Goal: Transaction & Acquisition: Purchase product/service

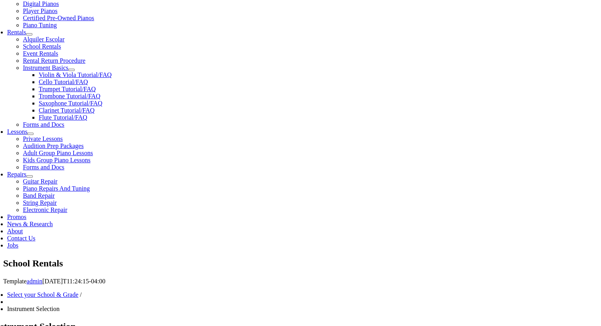
scroll to position [276, 0]
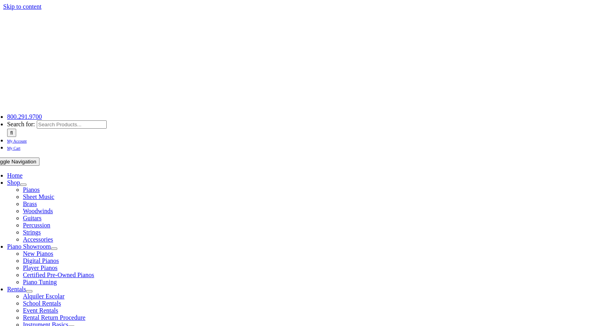
click at [61, 300] on span "School Rentals" at bounding box center [42, 303] width 38 height 7
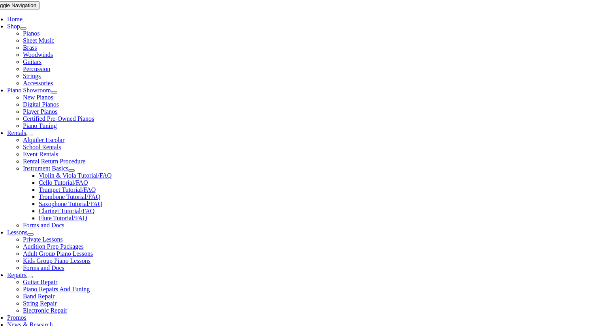
scroll to position [158, 0]
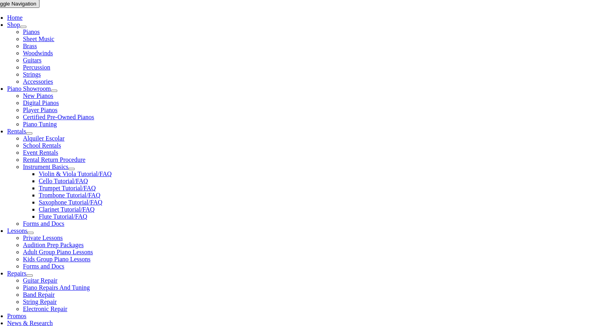
type input "marsh creek"
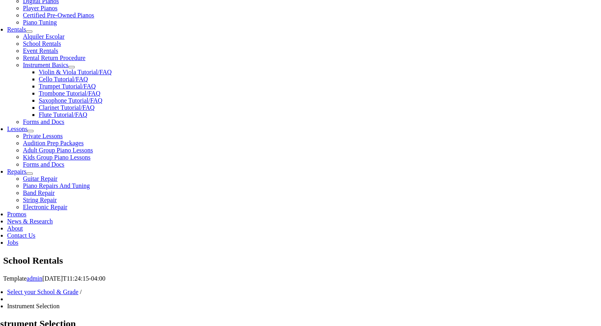
scroll to position [276, 0]
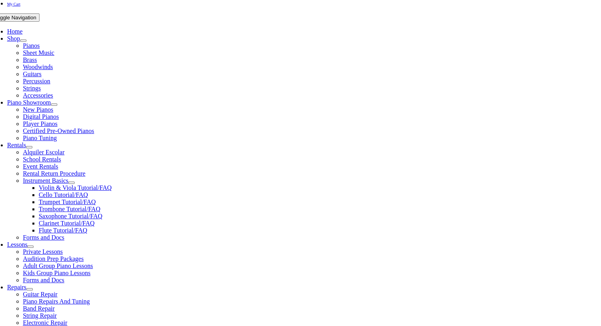
scroll to position [158, 0]
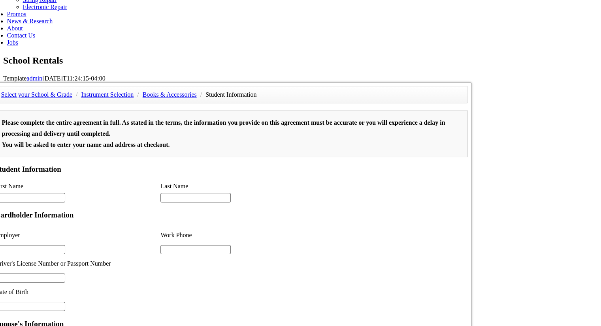
scroll to position [474, 0]
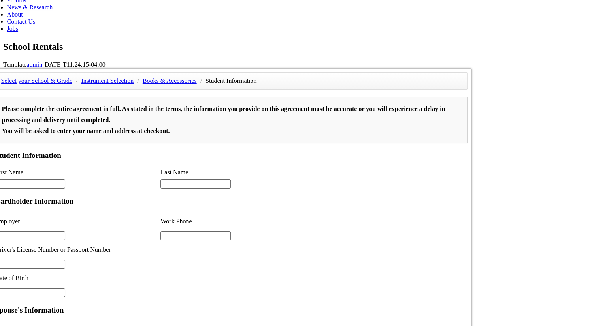
type input "1"
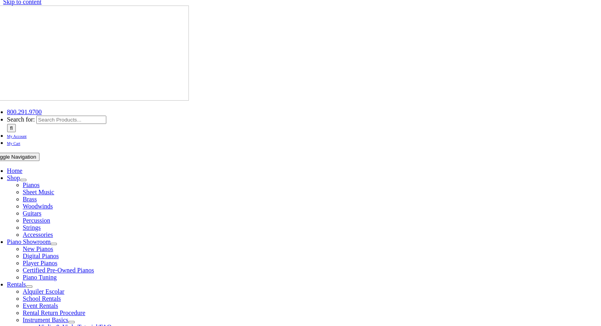
scroll to position [0, 0]
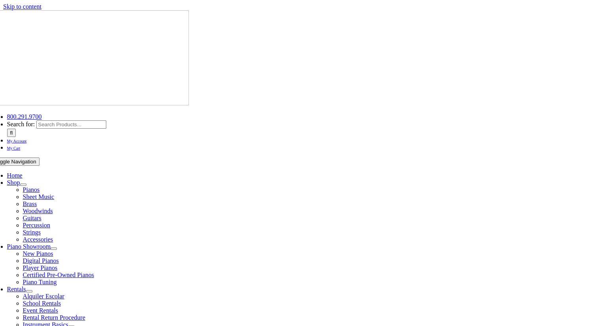
click at [27, 139] on span "My Account" at bounding box center [17, 141] width 20 height 4
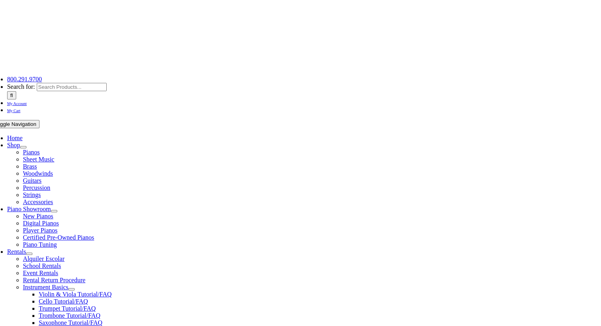
scroll to position [79, 0]
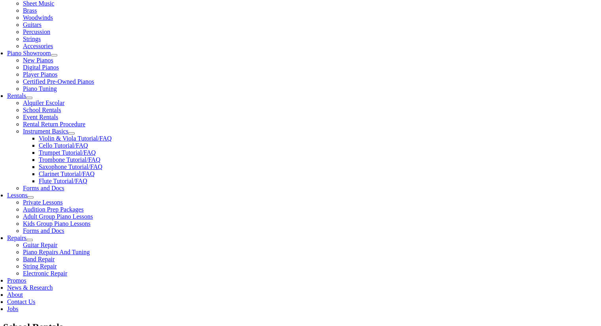
scroll to position [197, 0]
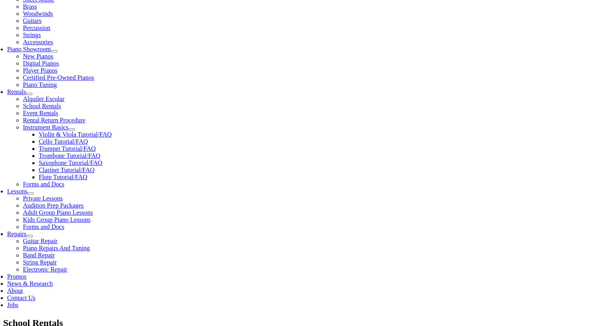
type input "marsh"
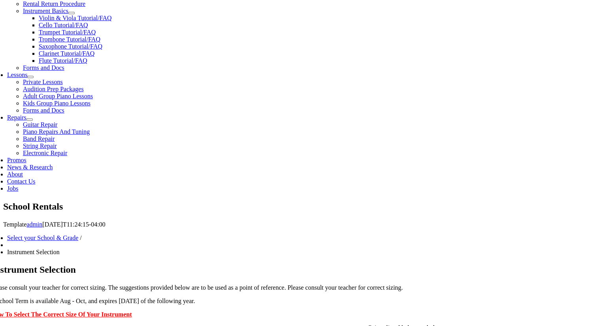
scroll to position [276, 0]
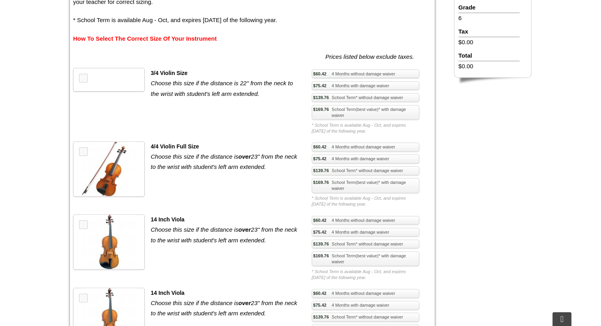
click at [145, 41] on link "How To Select The Correct Size Of Your Instrument" at bounding box center [144, 38] width 143 height 7
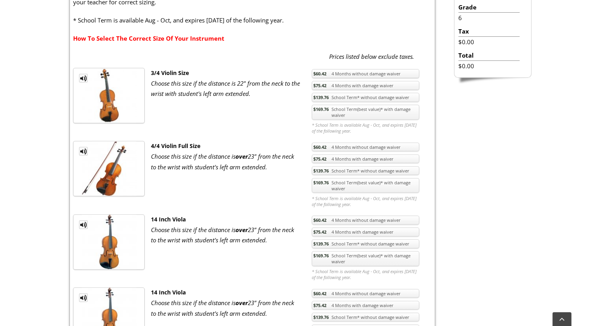
click at [331, 186] on link "$169.76 School Term(best value)* with damage waiver" at bounding box center [365, 185] width 107 height 15
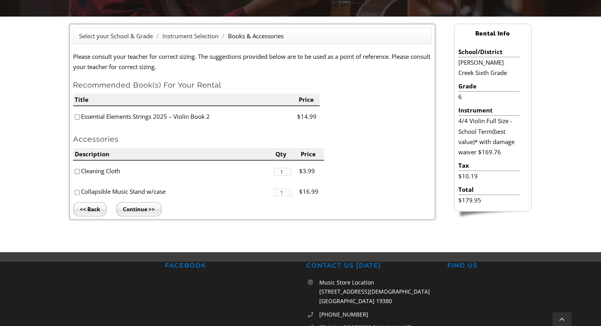
scroll to position [237, 0]
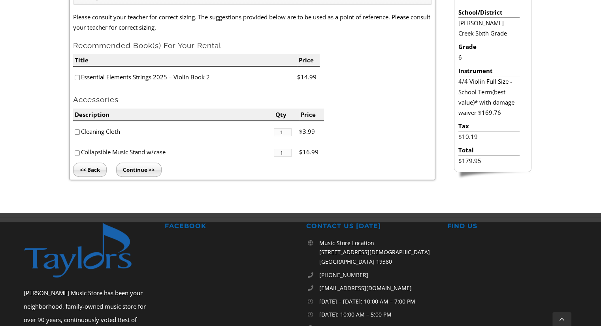
click at [130, 171] on input "Continue >>" at bounding box center [138, 170] width 45 height 14
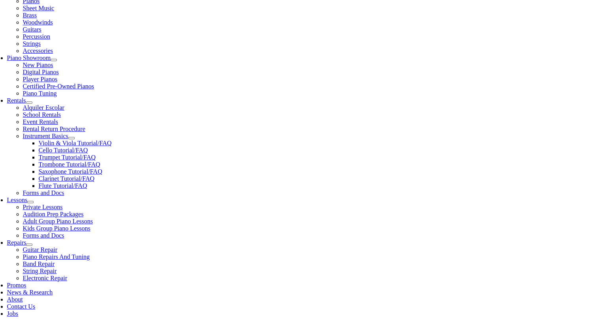
scroll to position [237, 0]
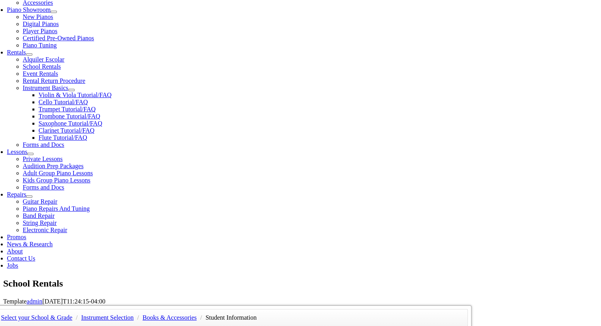
type input "1"
type input "Vaibhav"
type input "Harikrishnan"
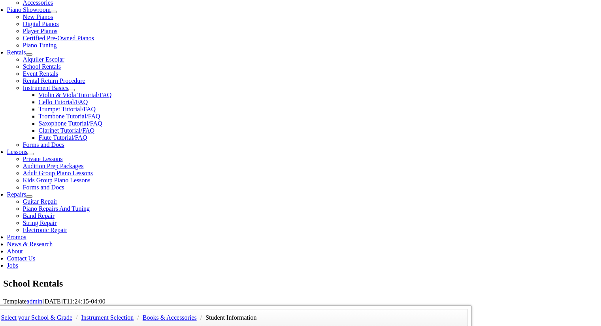
type input "T"
type input "Vanguard"
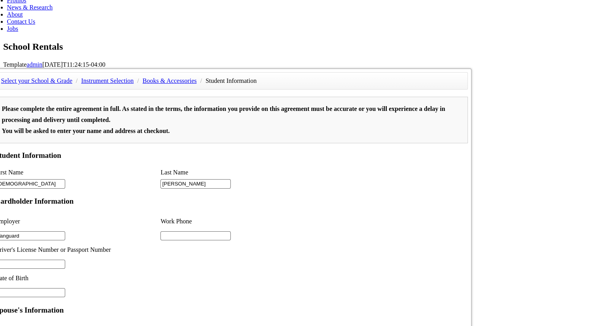
scroll to position [197, 0]
select select "page-fit"
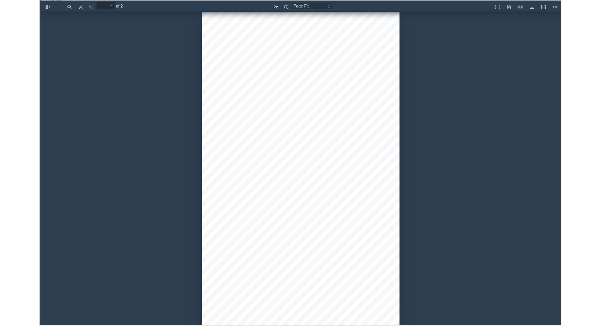
scroll to position [986, 0]
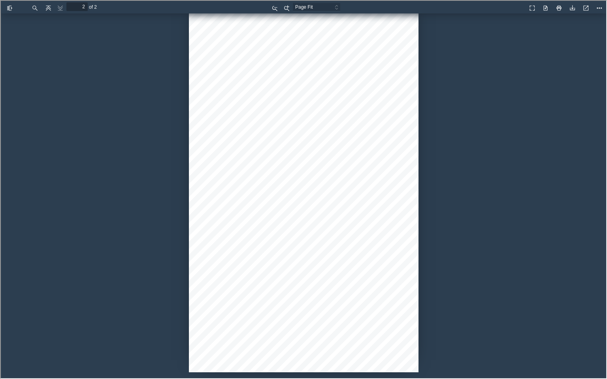
type input "2"
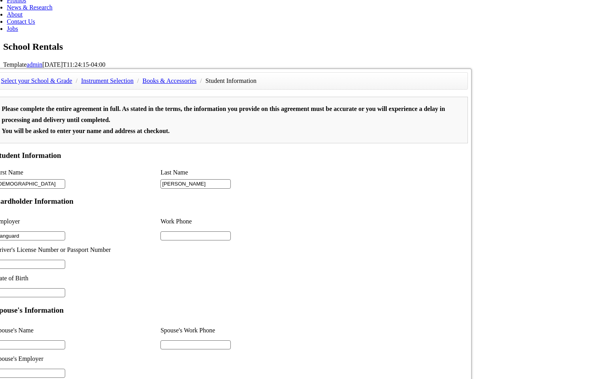
select select "auto"
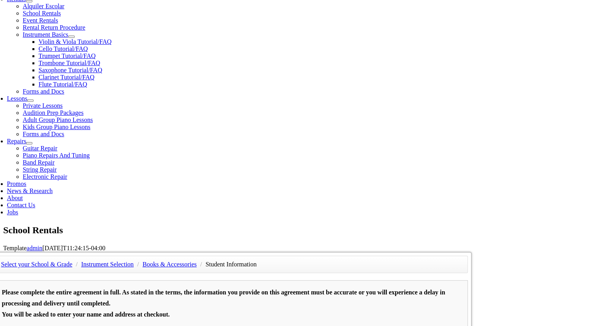
scroll to position [276, 0]
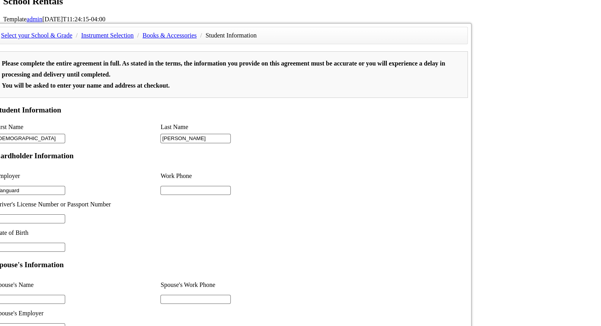
scroll to position [419, 0]
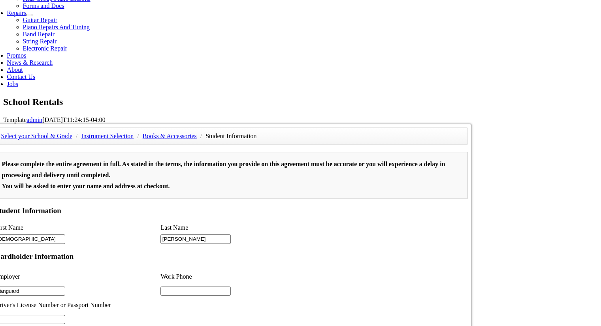
type input "1"
drag, startPoint x: 280, startPoint y: 486, endPoint x: 352, endPoint y: 662, distance: 189.7
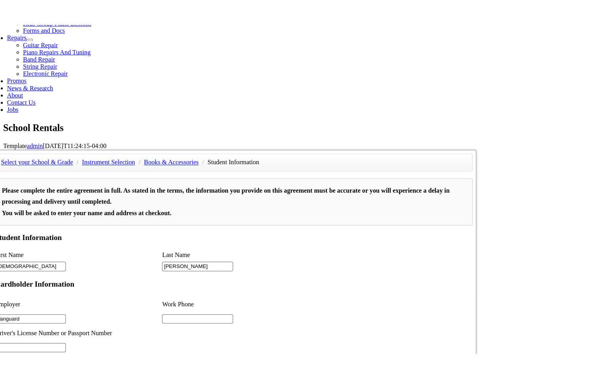
scroll to position [0, 0]
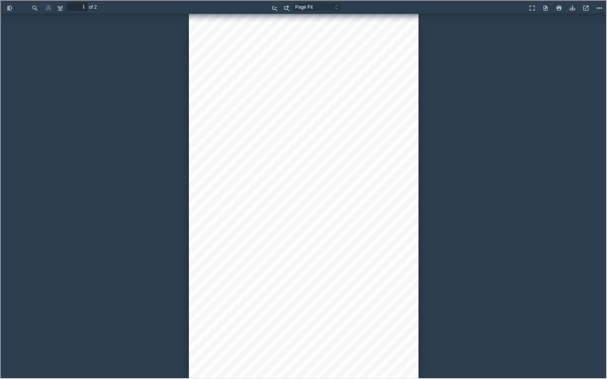
select select "auto"
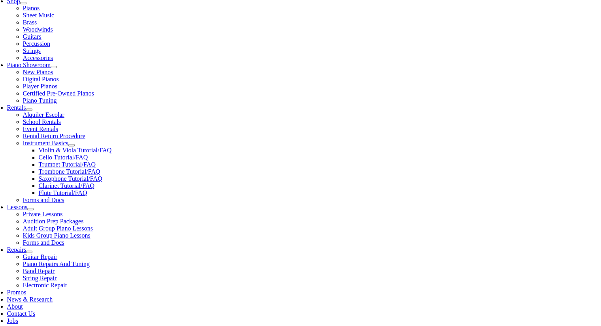
scroll to position [300, 0]
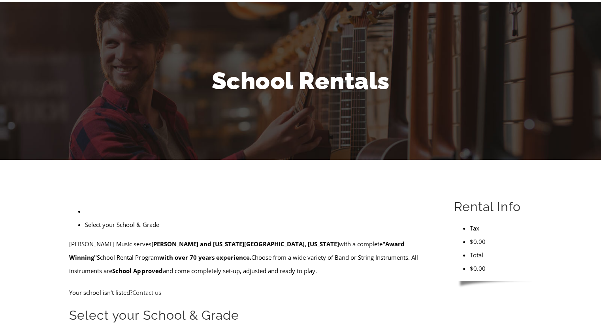
scroll to position [276, 0]
